Goal: Task Accomplishment & Management: Complete application form

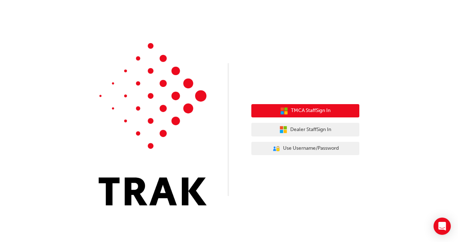
click at [327, 106] on button "TMCA Staff Sign In" at bounding box center [305, 111] width 108 height 14
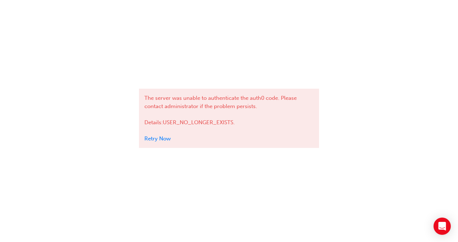
click at [158, 140] on link "Retry Now" at bounding box center [157, 139] width 26 height 6
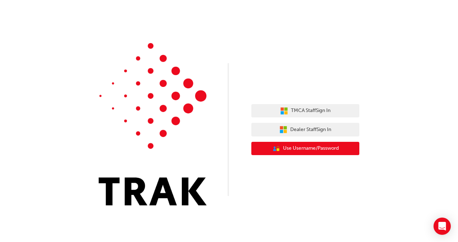
click at [315, 149] on span "Use Username/Password" at bounding box center [311, 149] width 56 height 8
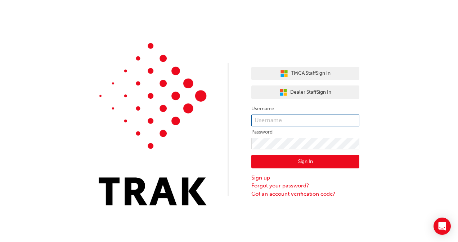
click at [265, 121] on input "text" at bounding box center [305, 121] width 108 height 12
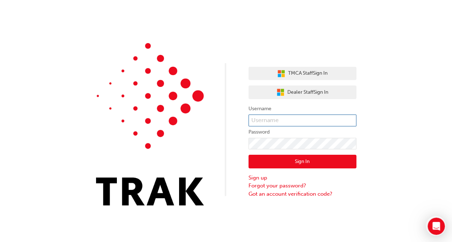
click at [280, 120] on input "text" at bounding box center [303, 121] width 108 height 12
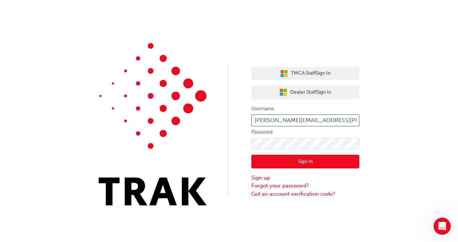
type input "simone.minchinton@toyota.com.au"
click at [301, 158] on button "Sign In" at bounding box center [305, 162] width 108 height 14
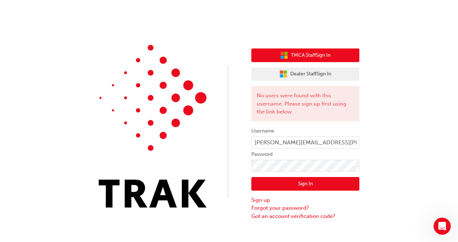
click at [307, 50] on button "TMCA Staff Sign In" at bounding box center [305, 56] width 108 height 14
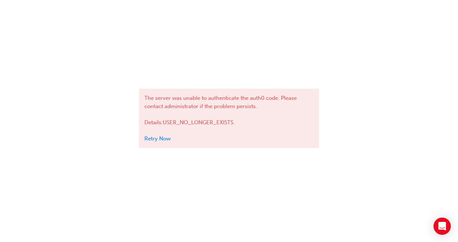
click at [155, 137] on link "Retry Now" at bounding box center [157, 139] width 26 height 6
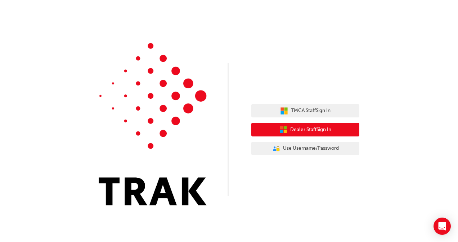
click at [305, 127] on span "Dealer Staff Sign In" at bounding box center [310, 130] width 41 height 8
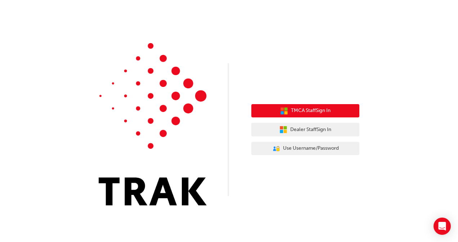
click at [299, 109] on span "TMCA Staff Sign In" at bounding box center [311, 111] width 40 height 8
click at [308, 111] on span "TMCA Staff Sign In" at bounding box center [311, 111] width 40 height 8
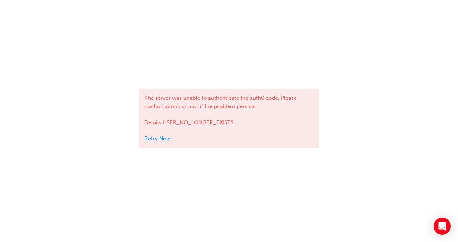
click at [148, 141] on link "Retry Now" at bounding box center [157, 139] width 26 height 6
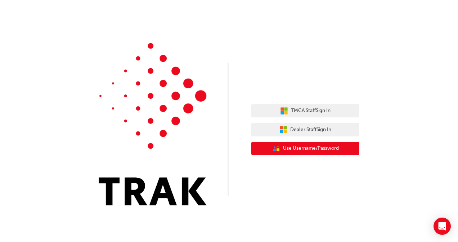
click at [306, 148] on span "Use Username/Password" at bounding box center [311, 149] width 56 height 8
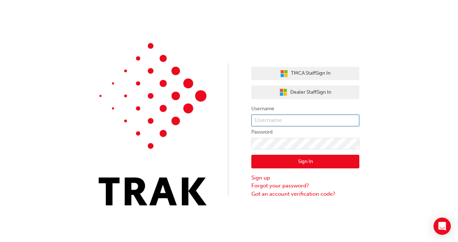
click at [274, 119] on input "text" at bounding box center [305, 121] width 108 height 12
type input "tune@toyota.com.au"
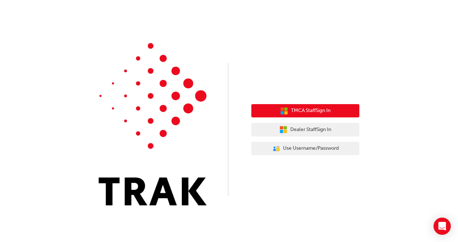
click at [315, 109] on span "TMCA Staff Sign In" at bounding box center [311, 111] width 40 height 8
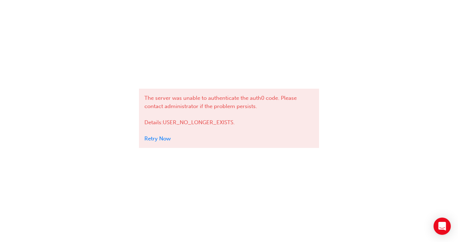
click at [160, 139] on link "Retry Now" at bounding box center [157, 139] width 26 height 6
